Goal: Navigation & Orientation: Find specific page/section

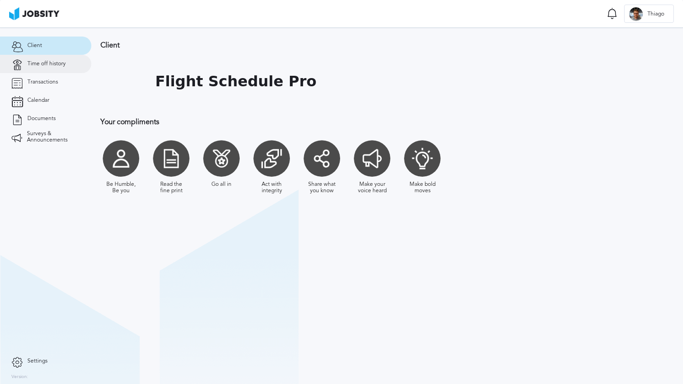
click at [58, 61] on span "Time off history" at bounding box center [46, 64] width 38 height 6
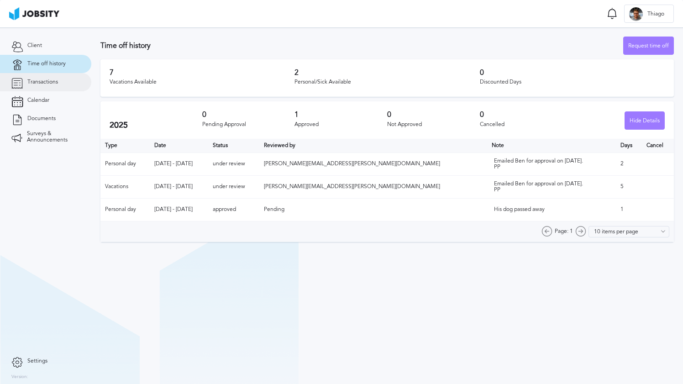
click at [46, 83] on span "Transactions" at bounding box center [42, 82] width 31 height 6
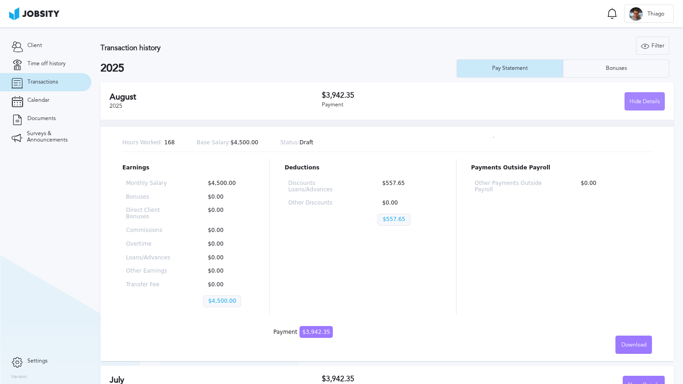
click at [642, 98] on div "Hide Details" at bounding box center [644, 102] width 39 height 18
